Goal: Information Seeking & Learning: Learn about a topic

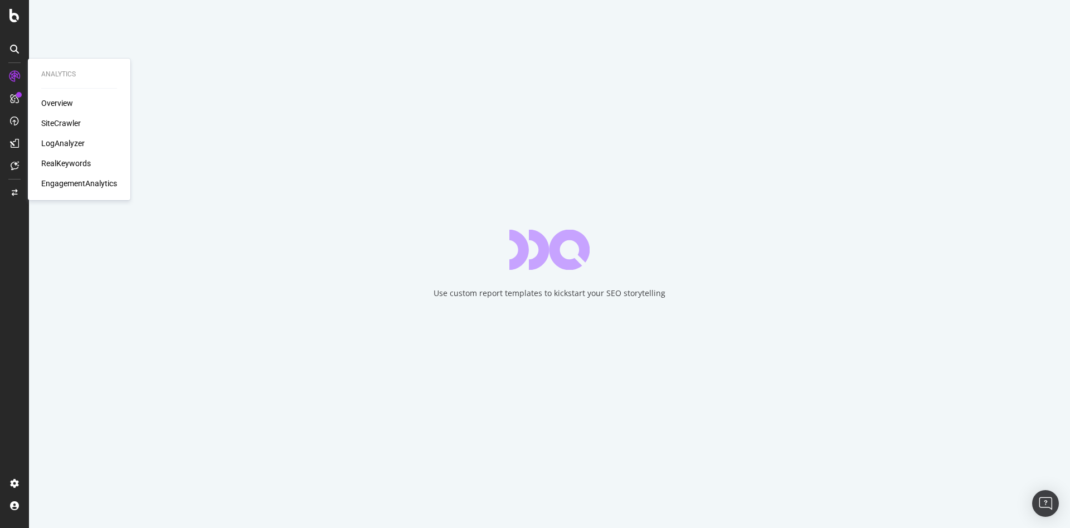
click at [61, 146] on div "LogAnalyzer" at bounding box center [62, 143] width 43 height 11
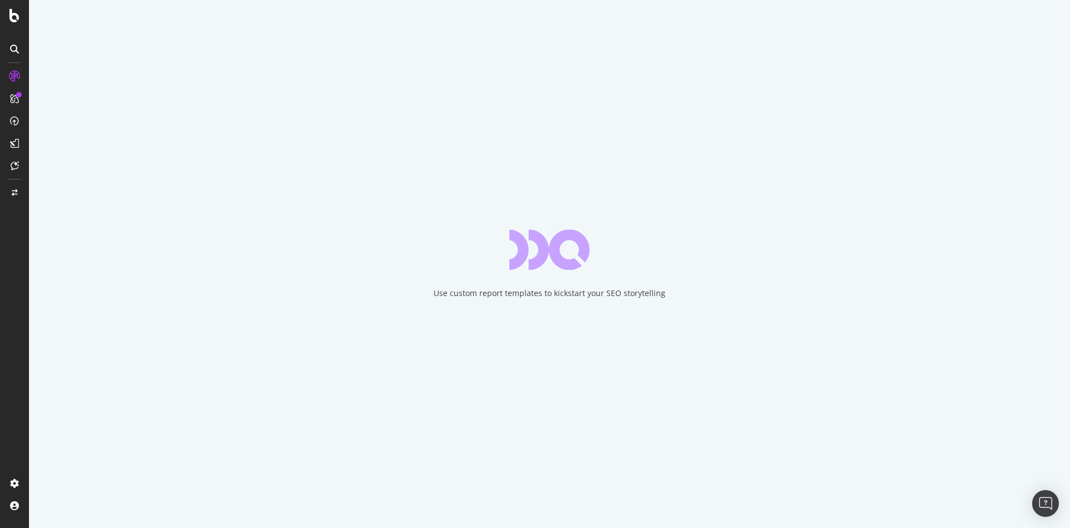
click at [18, 50] on icon at bounding box center [14, 49] width 9 height 9
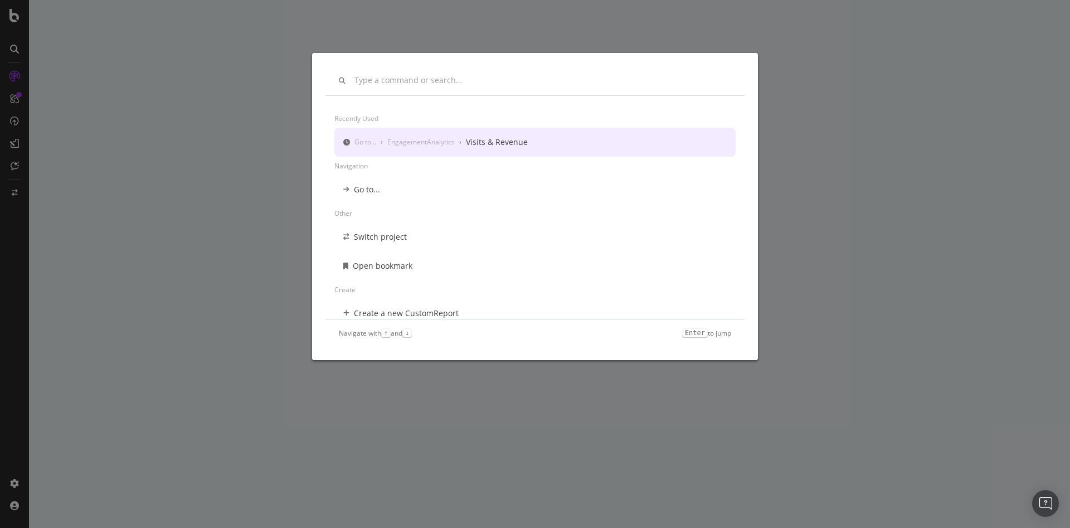
click at [16, 22] on div "Recently used Go to... › EngagementAnalytics › Visits & Revenue Navigation Go t…" at bounding box center [535, 264] width 1070 height 528
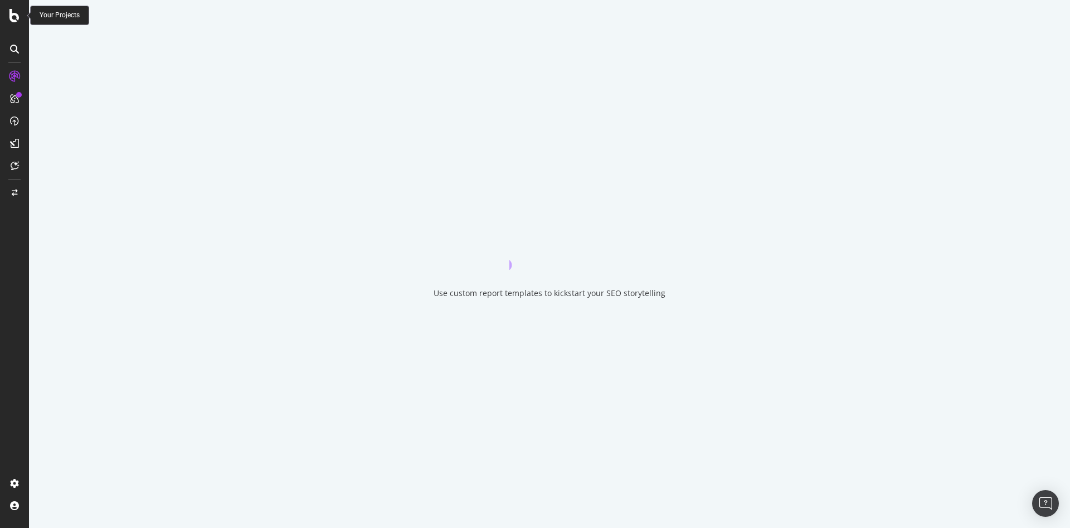
click at [16, 18] on icon at bounding box center [14, 15] width 10 height 13
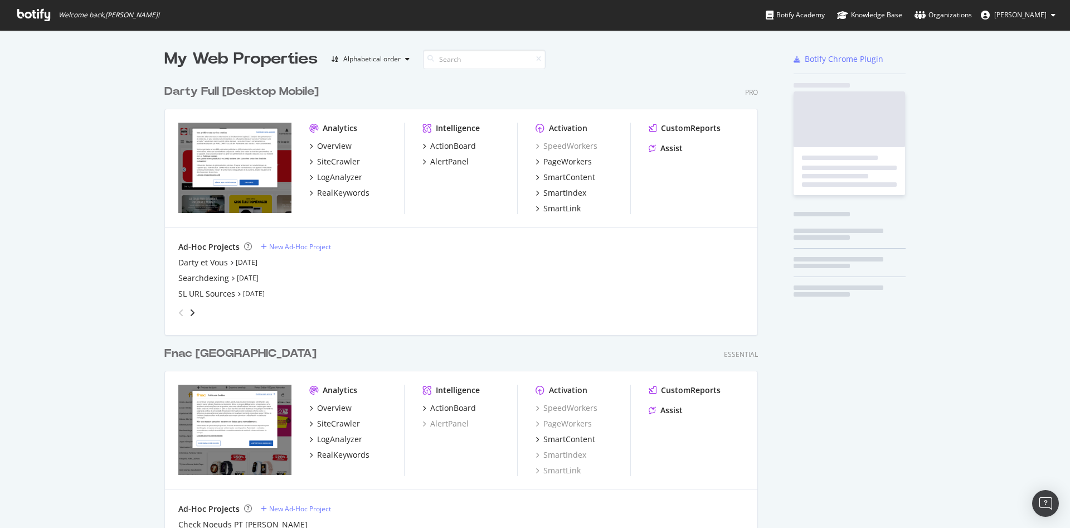
scroll to position [518, 1051]
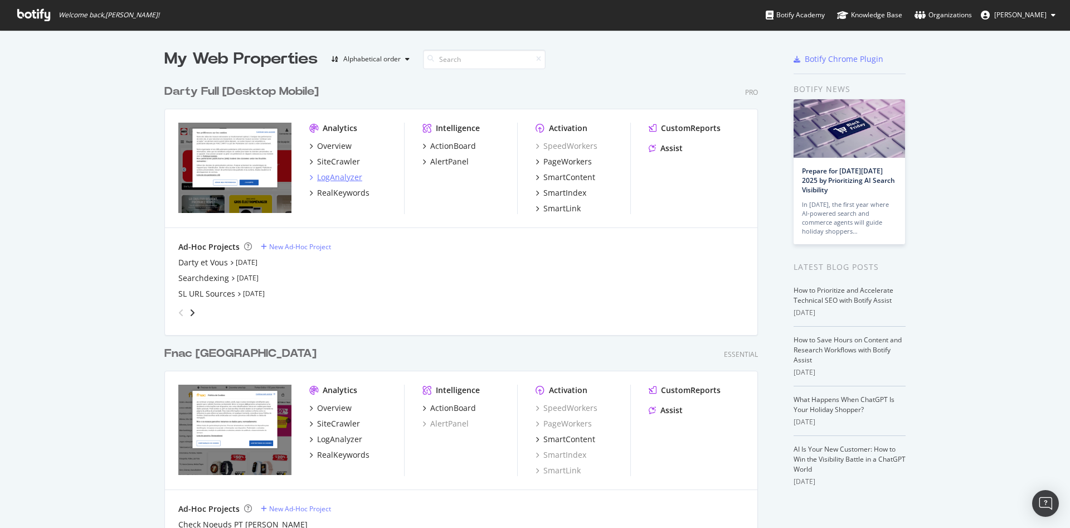
click at [335, 176] on div "LogAnalyzer" at bounding box center [339, 177] width 45 height 11
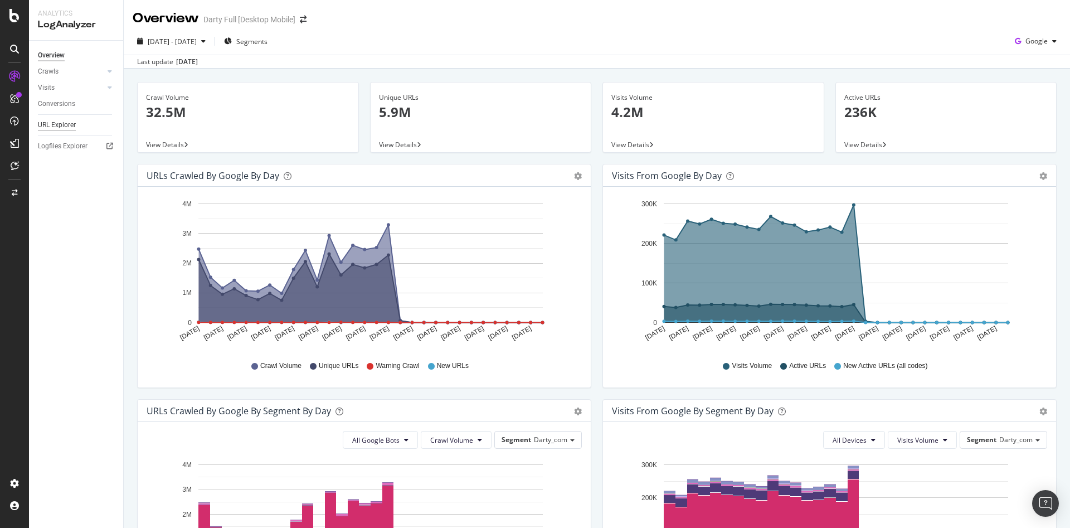
click at [60, 125] on div "URL Explorer" at bounding box center [57, 125] width 38 height 12
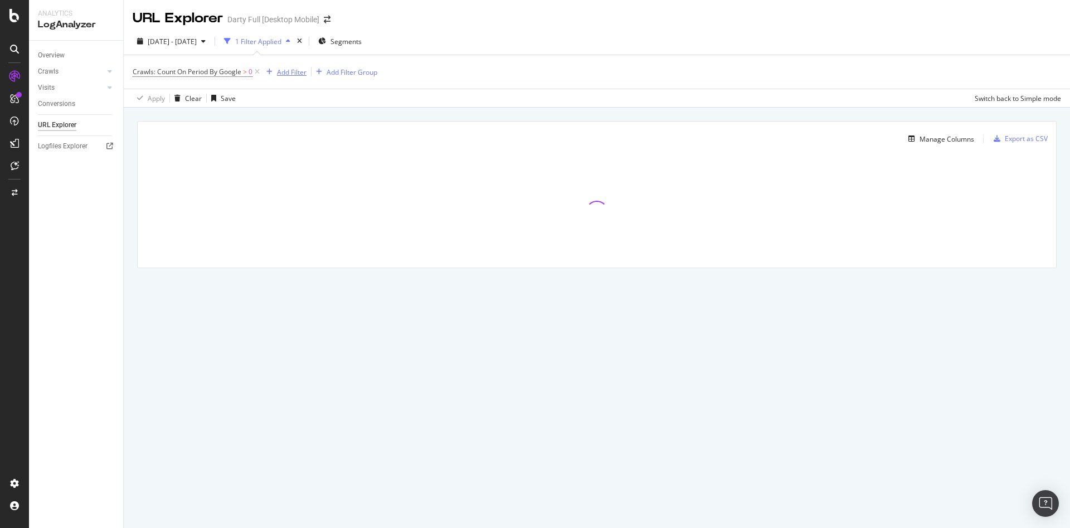
click at [300, 71] on div "Add Filter" at bounding box center [292, 71] width 30 height 9
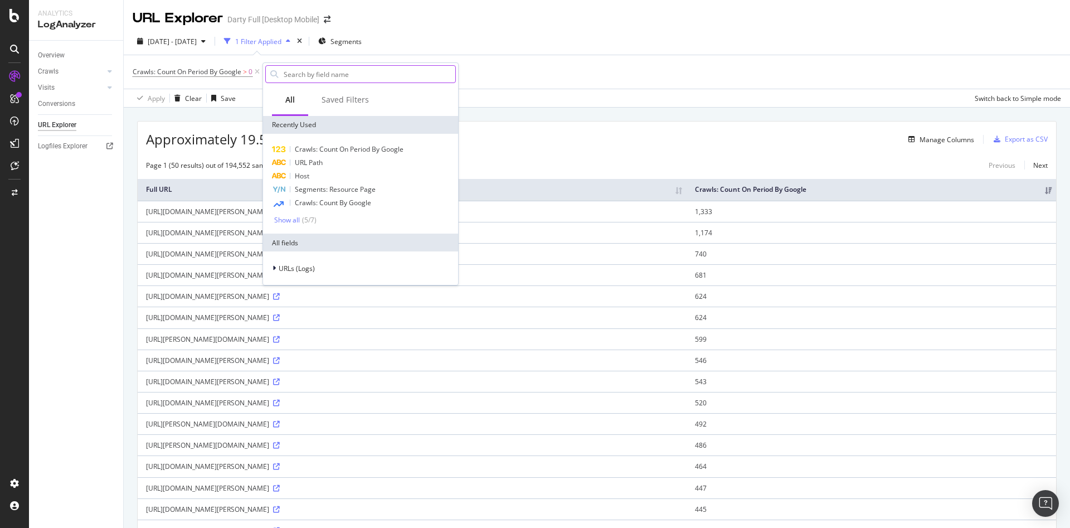
click at [321, 71] on input "text" at bounding box center [369, 74] width 173 height 17
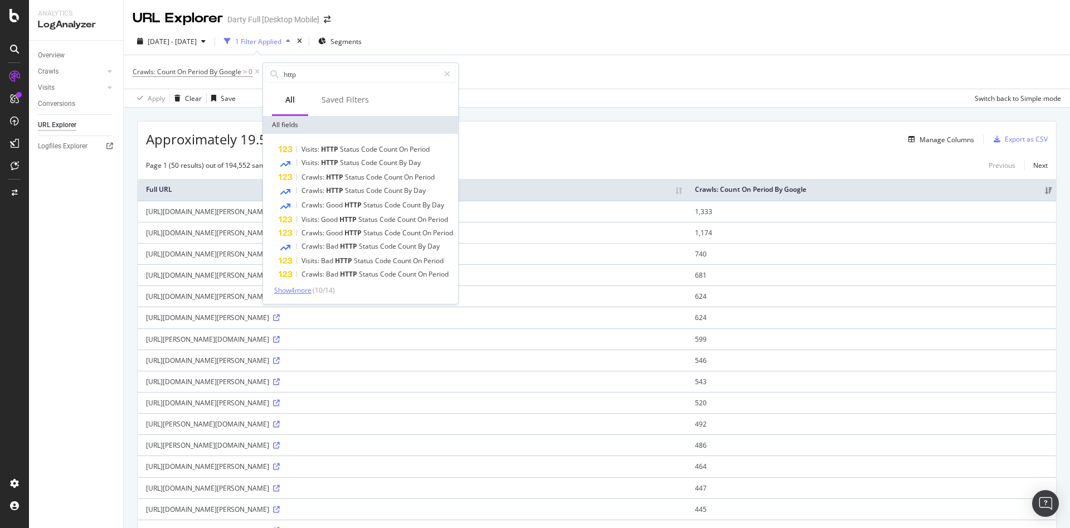
type input "http"
click at [299, 292] on span "Show 4 more" at bounding box center [292, 289] width 37 height 9
click at [381, 278] on span "Code" at bounding box center [389, 273] width 18 height 9
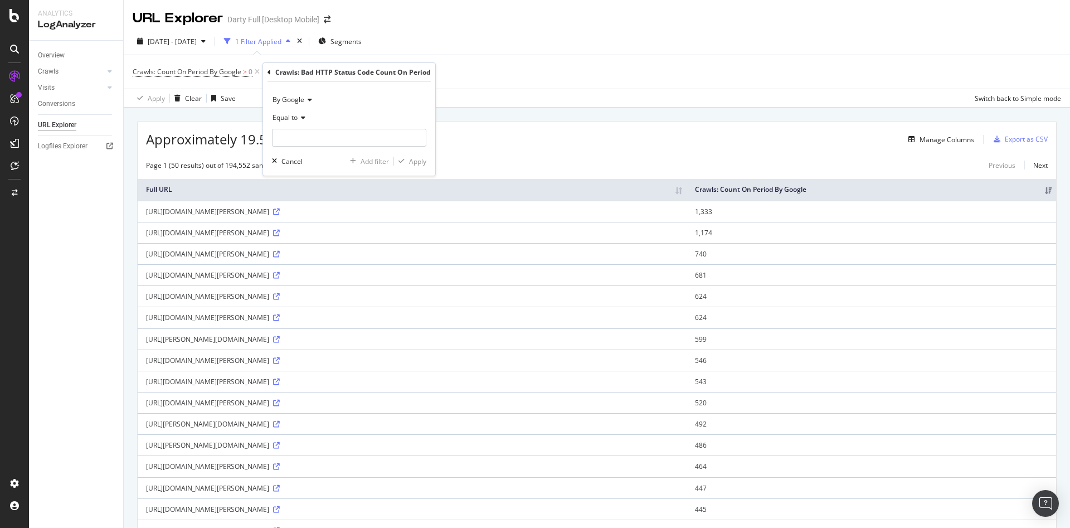
click at [305, 117] on div "Equal to" at bounding box center [349, 118] width 154 height 18
click at [315, 199] on span "Greater than" at bounding box center [298, 198] width 40 height 9
click at [310, 137] on input "number" at bounding box center [349, 138] width 154 height 18
click at [415, 135] on input "1" at bounding box center [349, 138] width 154 height 18
type input "0"
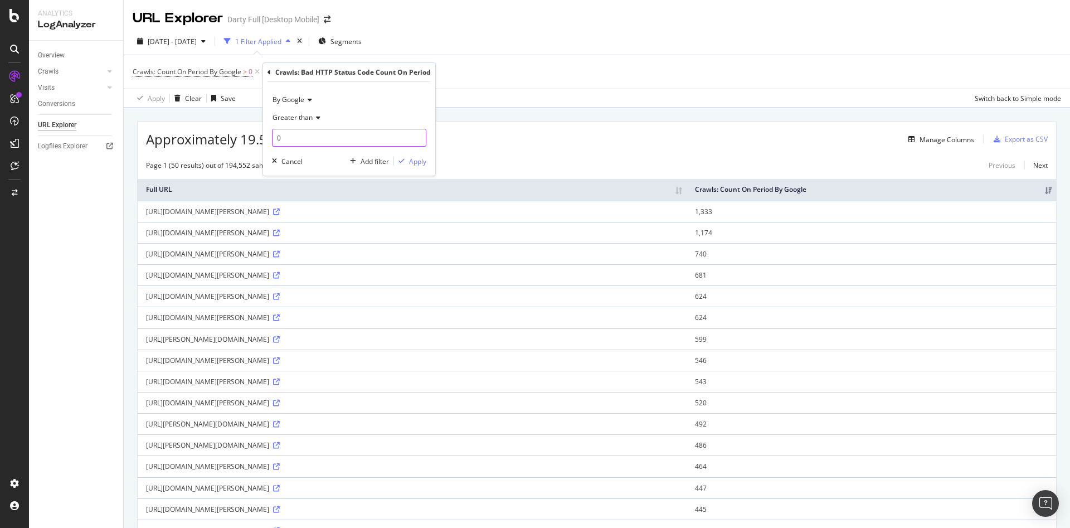
click at [415, 139] on input "0" at bounding box center [349, 138] width 154 height 18
click at [382, 163] on div "Add filter" at bounding box center [375, 161] width 28 height 9
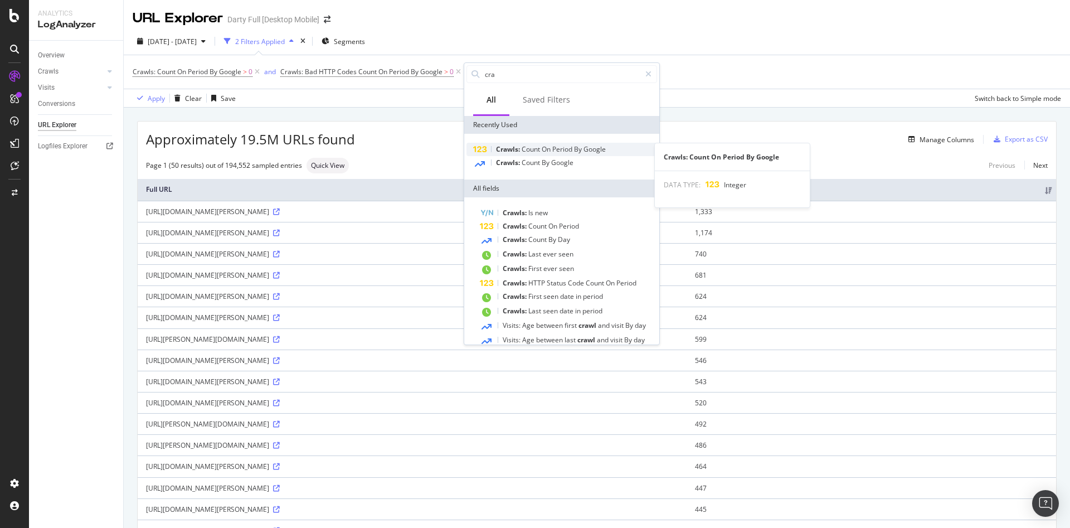
type input "cra"
click at [552, 149] on span "On" at bounding box center [547, 148] width 11 height 9
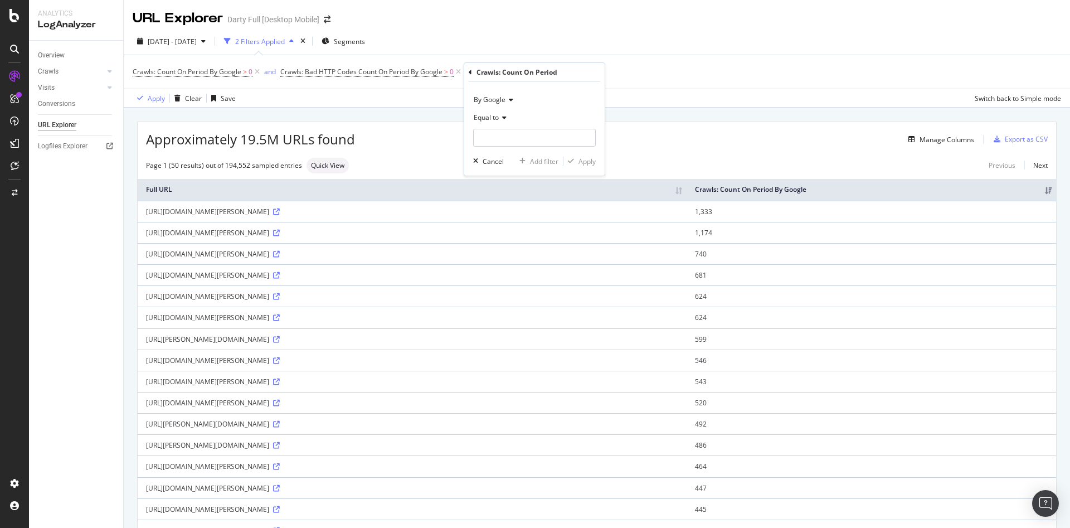
click at [504, 118] on icon at bounding box center [503, 117] width 8 height 7
click at [515, 199] on span "Greater than" at bounding box center [499, 198] width 40 height 9
click at [505, 142] on input "number" at bounding box center [534, 138] width 123 height 18
type input "0"
click at [580, 161] on div "Apply" at bounding box center [586, 161] width 17 height 9
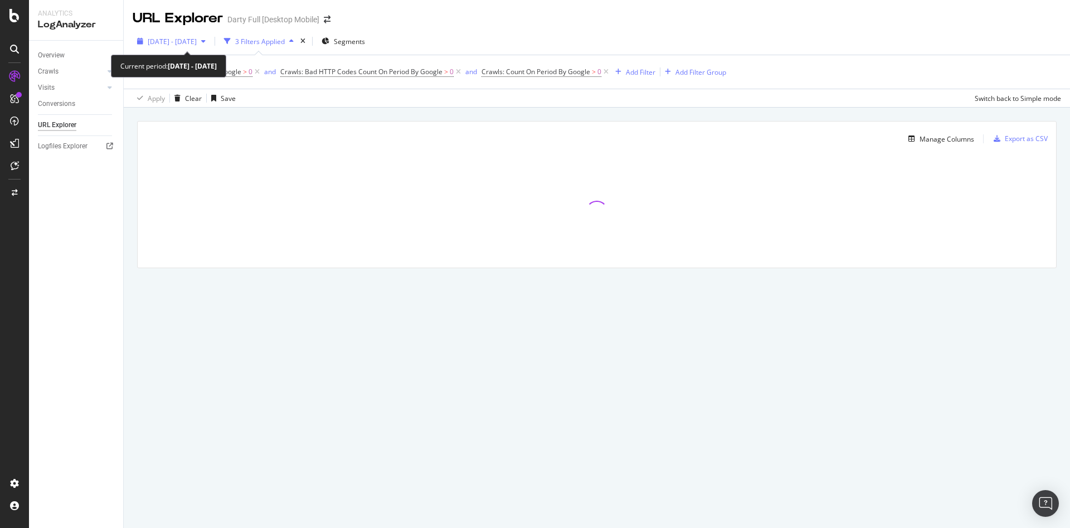
click at [197, 45] on span "[DATE] - [DATE]" at bounding box center [172, 41] width 49 height 9
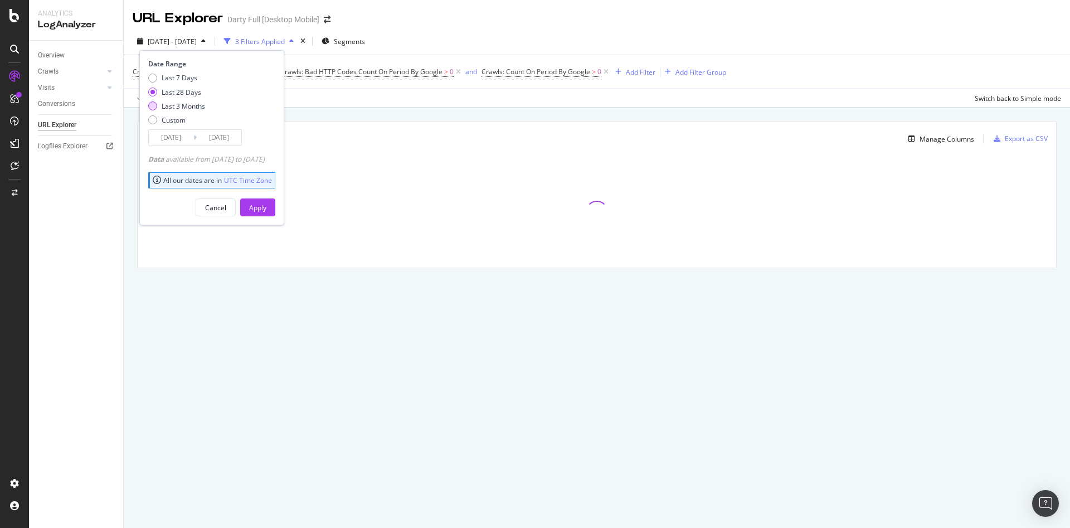
click at [186, 103] on div "Last 3 Months" at bounding box center [183, 105] width 43 height 9
type input "[DATE]"
click at [266, 210] on div "Apply" at bounding box center [257, 207] width 17 height 9
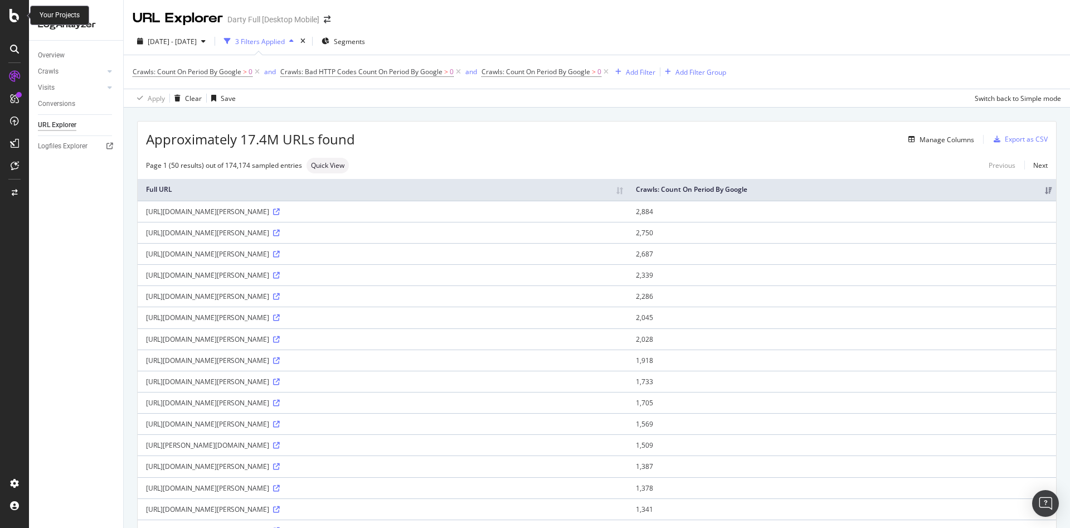
click at [8, 16] on div at bounding box center [14, 15] width 27 height 13
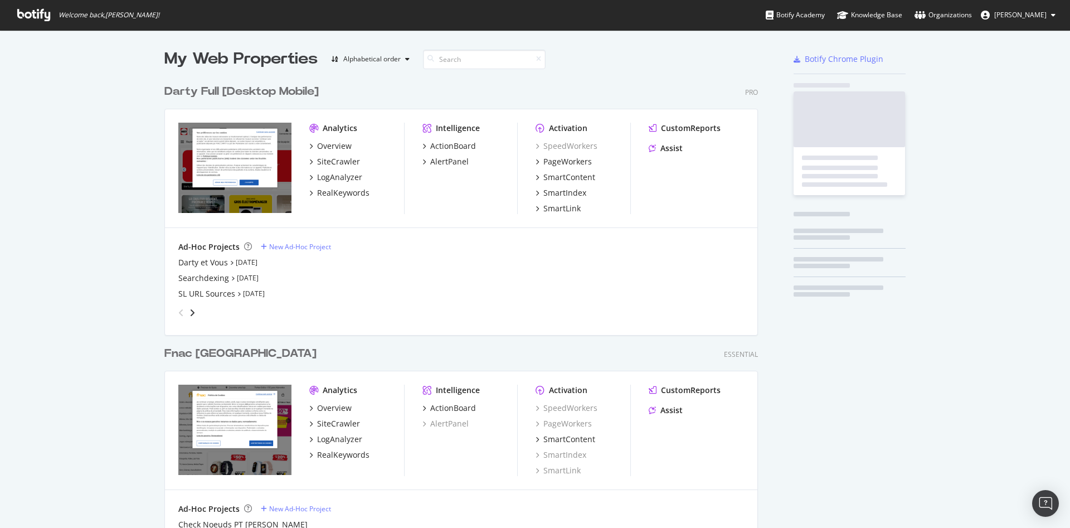
scroll to position [518, 1051]
click at [187, 293] on div "SL URL Sources" at bounding box center [206, 293] width 57 height 11
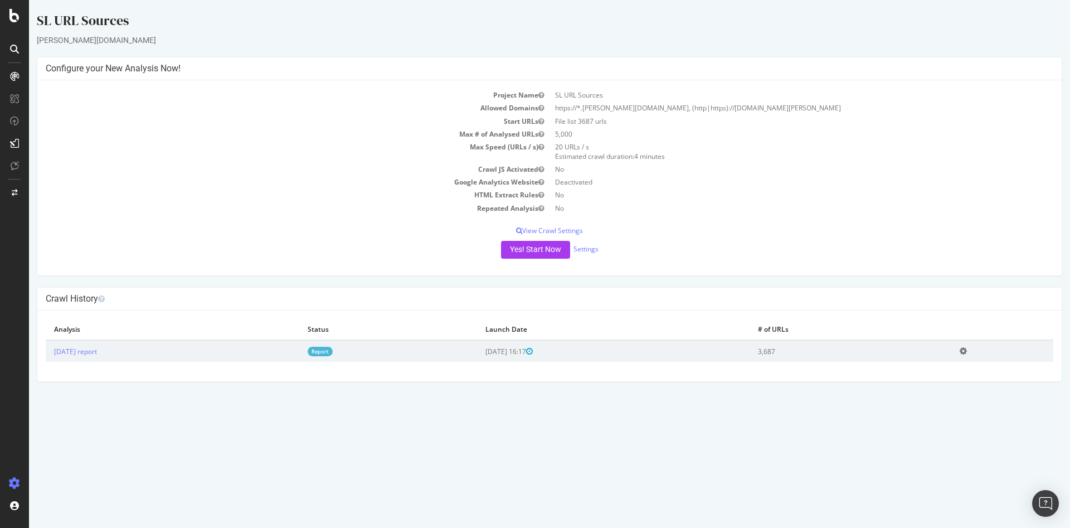
click at [966, 120] on td "File list 3687 urls" at bounding box center [801, 121] width 504 height 13
click at [583, 247] on link "Settings" at bounding box center [585, 248] width 25 height 9
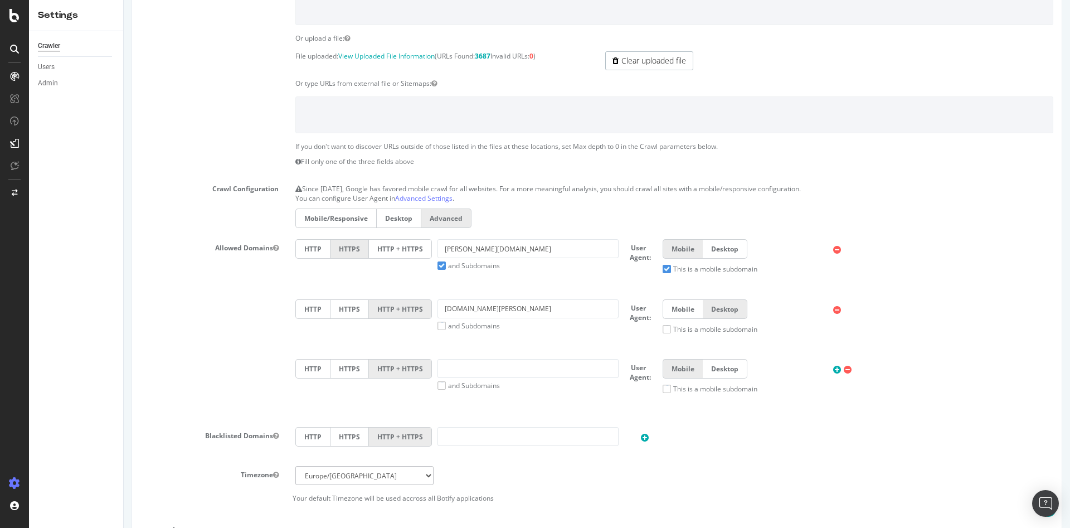
scroll to position [167, 0]
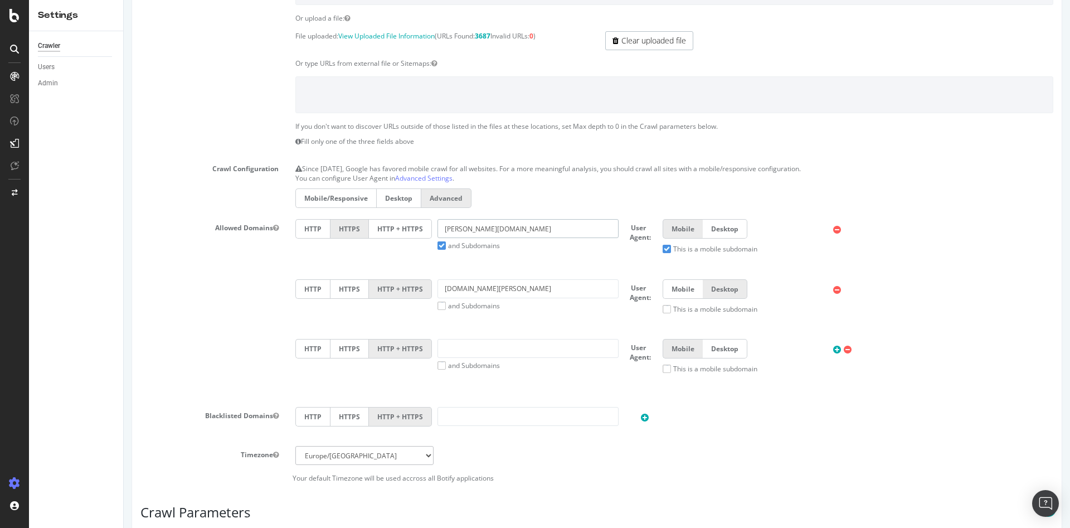
click at [562, 228] on input "[PERSON_NAME][DOMAIN_NAME]" at bounding box center [527, 228] width 181 height 19
drag, startPoint x: 439, startPoint y: 229, endPoint x: 503, endPoint y: 227, distance: 64.1
click at [503, 227] on input "[PERSON_NAME][DOMAIN_NAME]" at bounding box center [527, 228] width 181 height 19
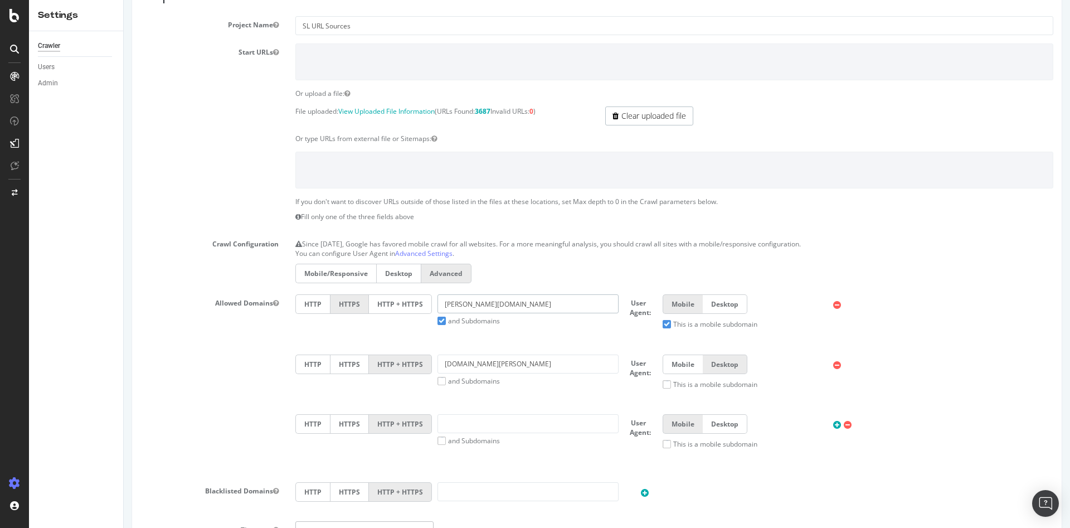
scroll to position [0, 0]
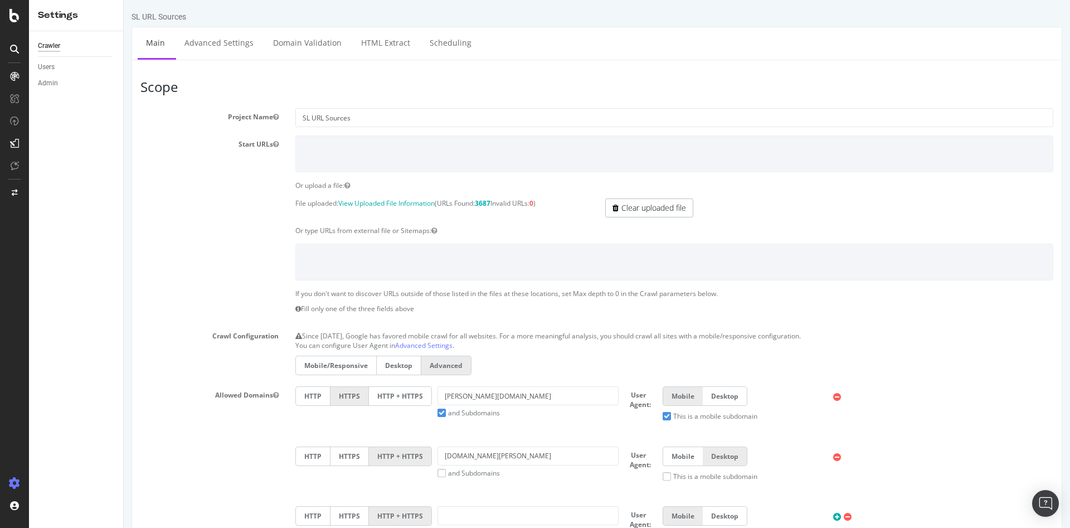
click at [156, 48] on link "Main" at bounding box center [156, 42] width 36 height 31
drag, startPoint x: 496, startPoint y: 203, endPoint x: 481, endPoint y: 204, distance: 15.6
click at [481, 204] on p "File uploaded: View Uploaded File Information (URLs Found: 3687 Invalid URLs: 0…" at bounding box center [441, 202] width 293 height 9
click at [403, 204] on link "View Uploaded File Information" at bounding box center [386, 202] width 96 height 9
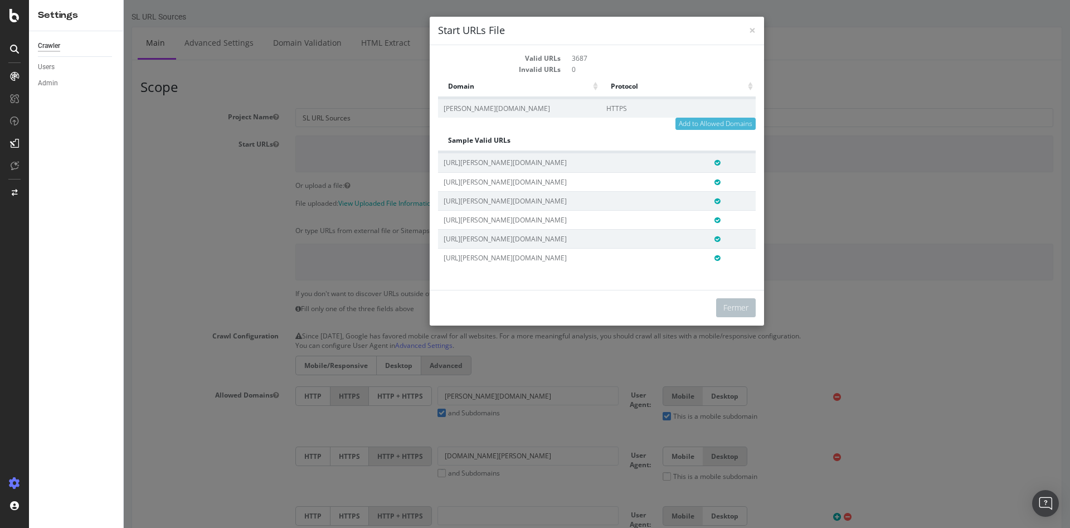
scroll to position [0, 20]
drag, startPoint x: 464, startPoint y: 162, endPoint x: 734, endPoint y: 165, distance: 269.7
click at [709, 165] on td "[URL][PERSON_NAME][DOMAIN_NAME]" at bounding box center [573, 162] width 271 height 19
click at [729, 306] on button "Fermer" at bounding box center [736, 307] width 40 height 19
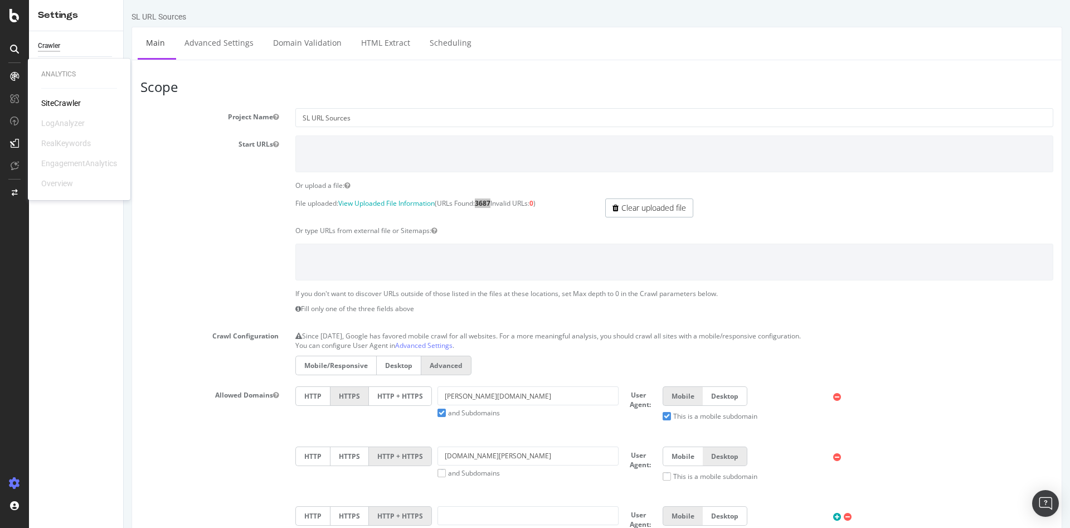
click at [59, 101] on div "SiteCrawler" at bounding box center [61, 103] width 40 height 11
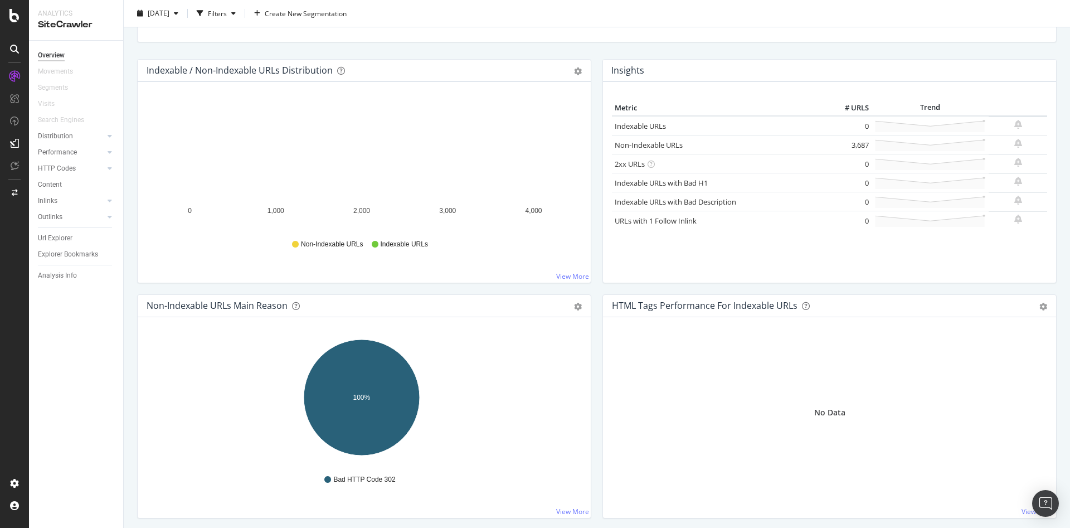
scroll to position [111, 0]
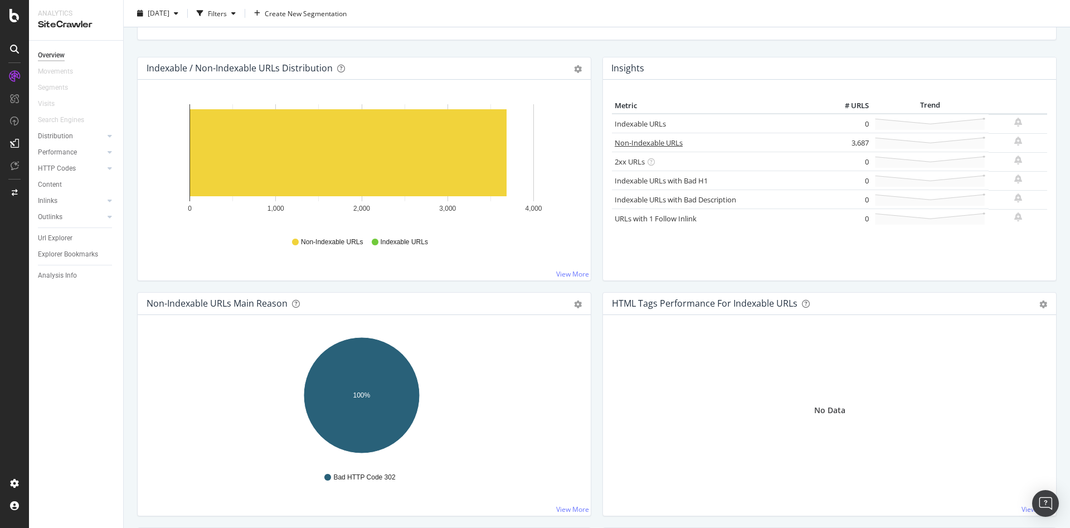
click at [634, 144] on link "Non-Indexable URLs" at bounding box center [649, 143] width 68 height 10
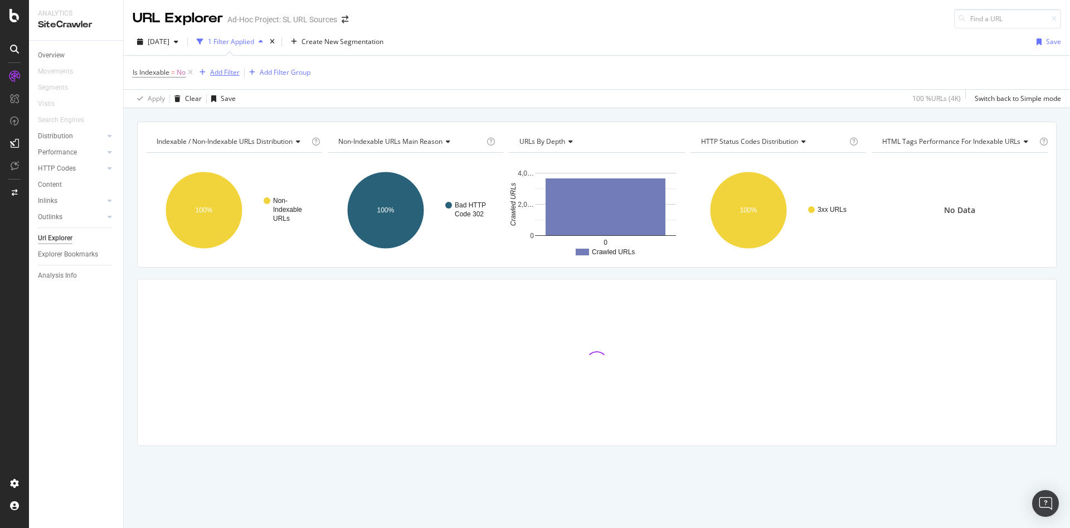
click at [231, 70] on div "Add Filter" at bounding box center [225, 71] width 30 height 9
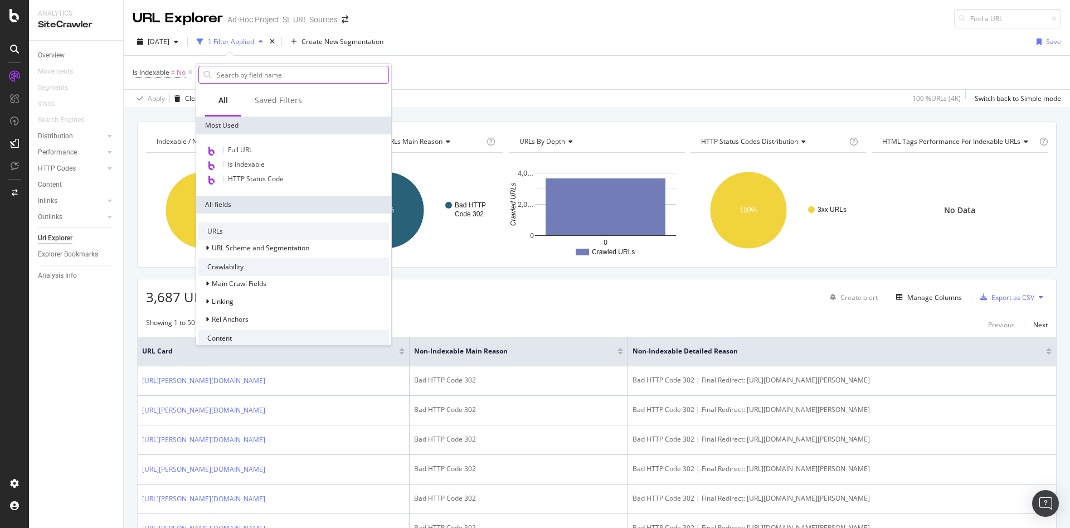
click at [249, 71] on input "text" at bounding box center [302, 74] width 173 height 17
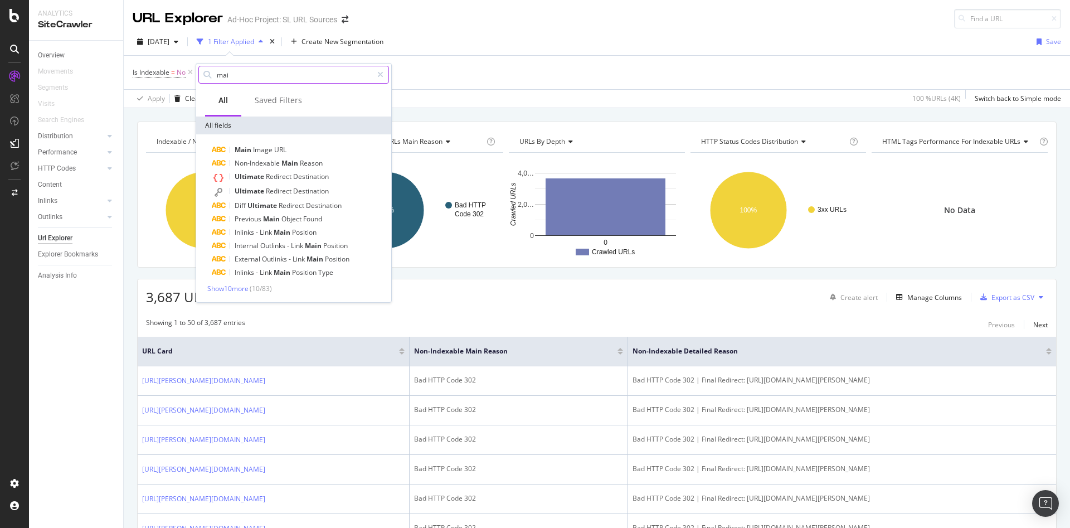
type input "main"
click at [731, 82] on div "Is Indexable = No Add Filter Add Filter Group" at bounding box center [597, 72] width 928 height 33
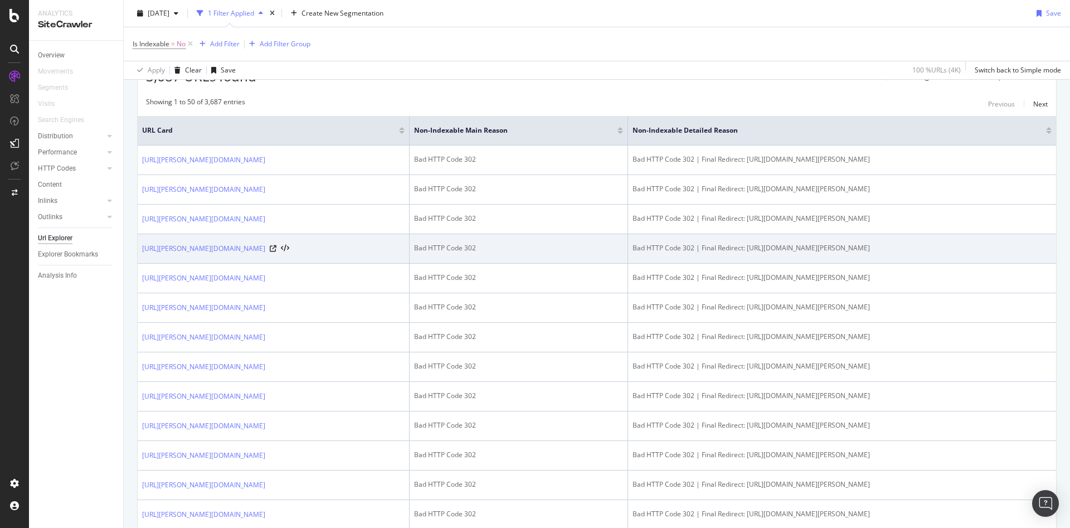
scroll to position [223, 0]
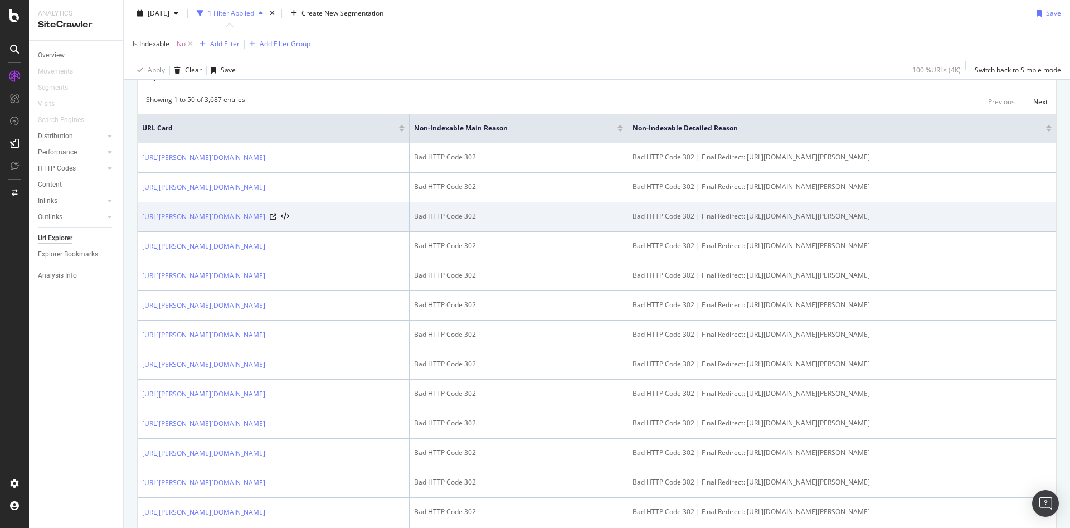
drag, startPoint x: 683, startPoint y: 167, endPoint x: 1026, endPoint y: 253, distance: 353.4
click at [898, 232] on td "Bad HTTP Code 302 | Final Redirect: [URL][DOMAIN_NAME][PERSON_NAME]" at bounding box center [842, 217] width 428 height 30
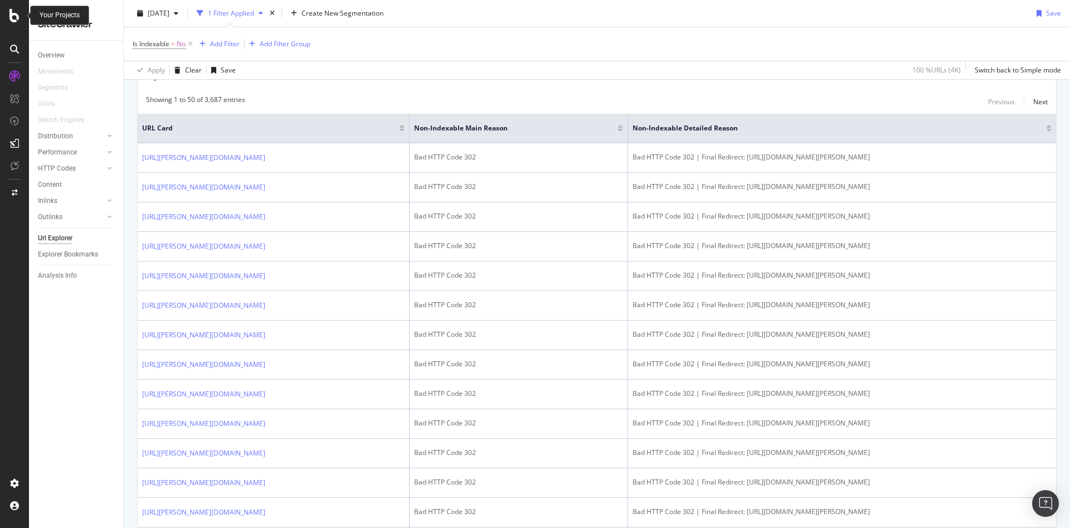
click at [16, 13] on icon at bounding box center [14, 15] width 10 height 13
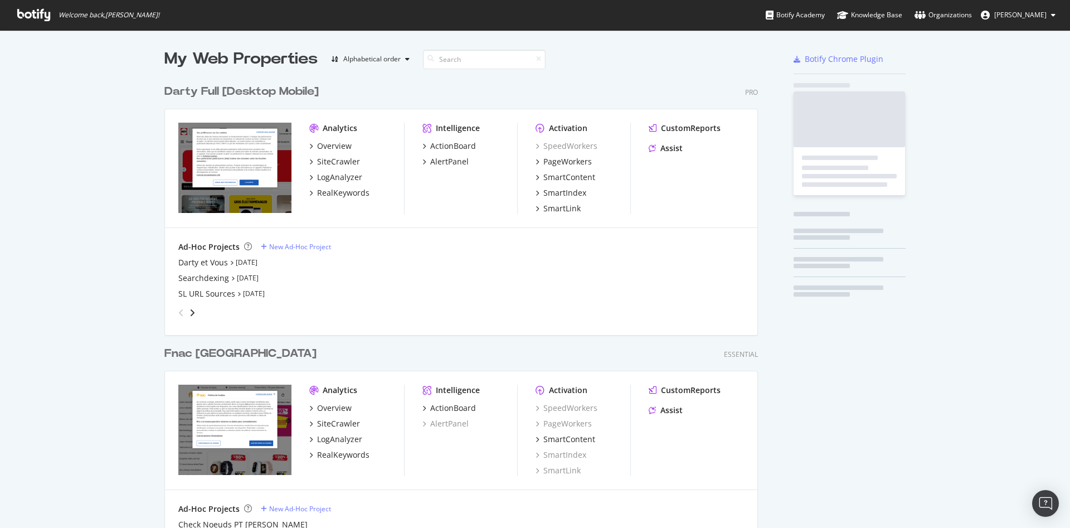
scroll to position [518, 1051]
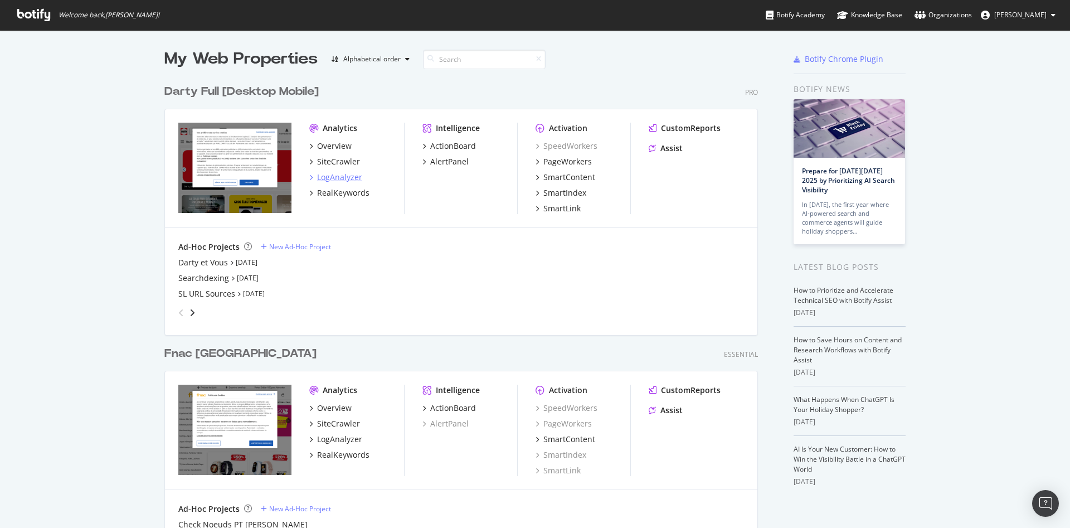
click at [328, 181] on div "LogAnalyzer" at bounding box center [339, 177] width 45 height 11
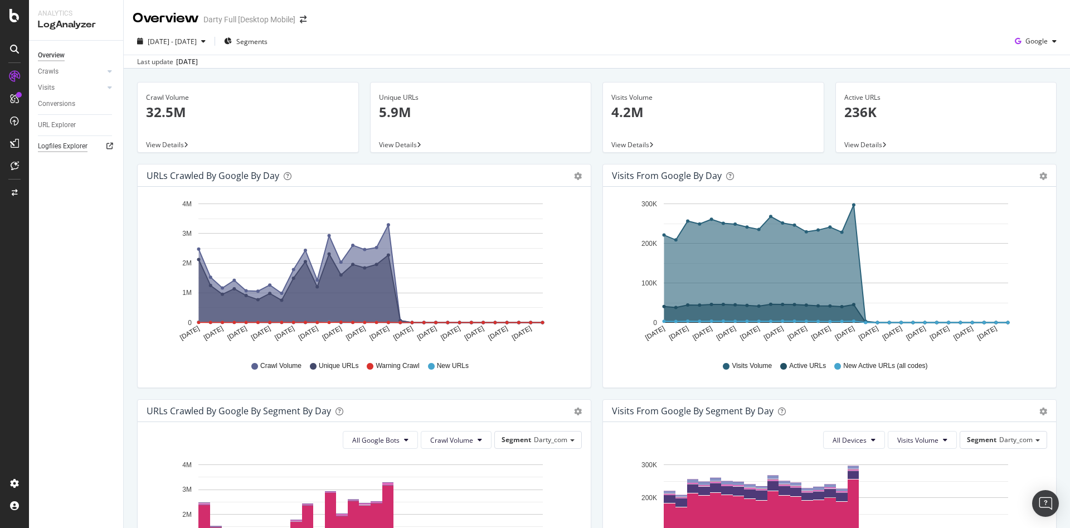
click at [48, 147] on div "Logfiles Explorer" at bounding box center [63, 146] width 50 height 12
drag, startPoint x: 184, startPoint y: 68, endPoint x: 285, endPoint y: 212, distance: 176.4
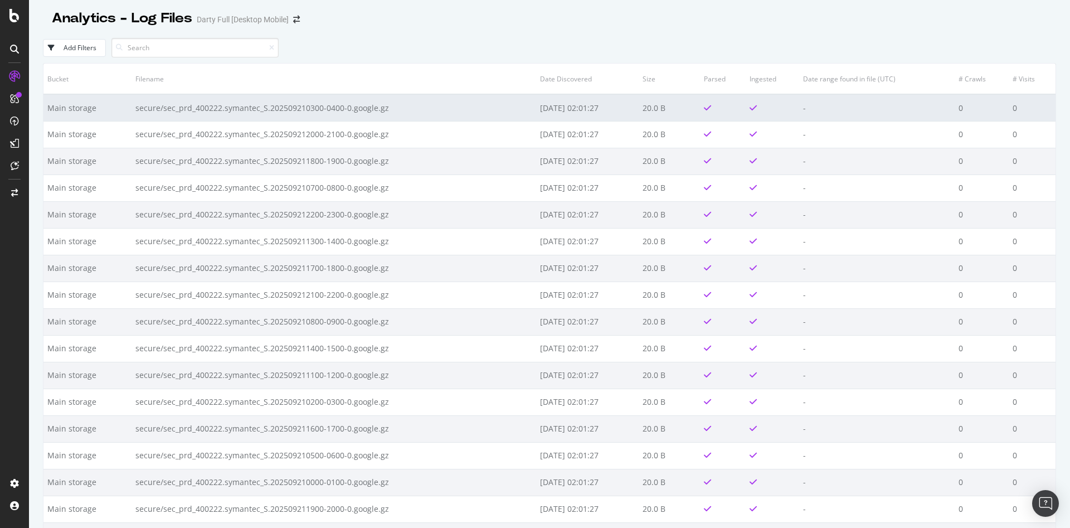
drag, startPoint x: 599, startPoint y: 111, endPoint x: 490, endPoint y: 113, distance: 109.2
click at [490, 113] on tr "Main storage secure/sec_prd_400222.symantec_S.202509210300-0400-0.google.gz 202…" at bounding box center [549, 107] width 1012 height 27
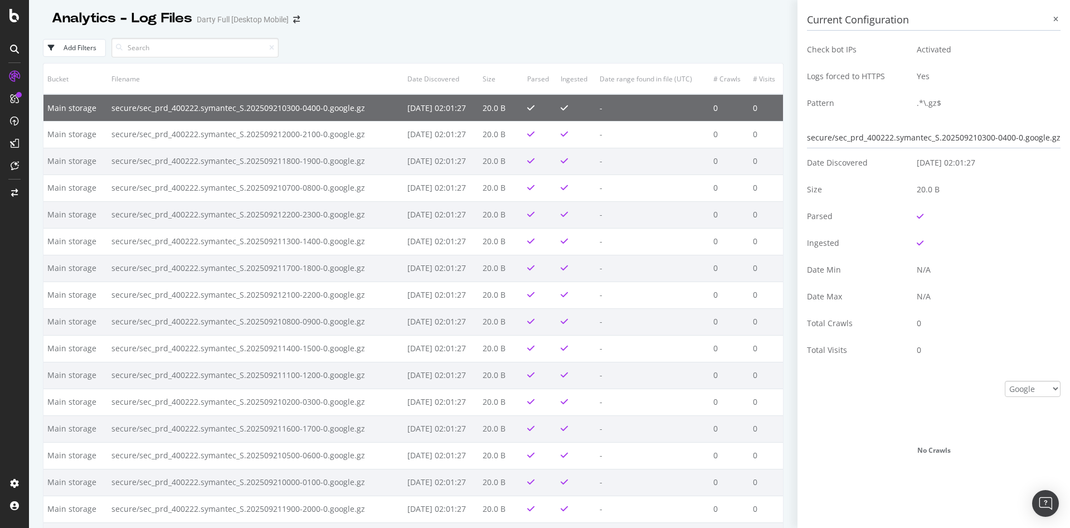
click at [1053, 17] on icon at bounding box center [1055, 19] width 5 height 7
